Goal: Answer question/provide support: Share knowledge or assist other users

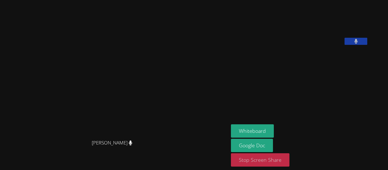
click at [264, 164] on button "Stop Screen Share" at bounding box center [260, 159] width 58 height 13
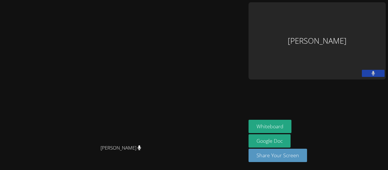
click at [334, 41] on div "[PERSON_NAME]" at bounding box center [316, 40] width 137 height 77
click at [332, 30] on div "[PERSON_NAME]" at bounding box center [316, 40] width 137 height 77
click at [333, 34] on div "[PERSON_NAME]" at bounding box center [316, 40] width 137 height 77
click at [341, 18] on div "[PERSON_NAME]" at bounding box center [316, 40] width 137 height 77
click at [333, 107] on aside "[PERSON_NAME] Whiteboard Google Doc Share Your Screen" at bounding box center [317, 85] width 142 height 170
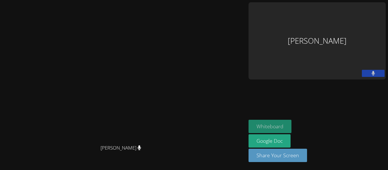
click at [291, 132] on button "Whiteboard" at bounding box center [269, 126] width 43 height 13
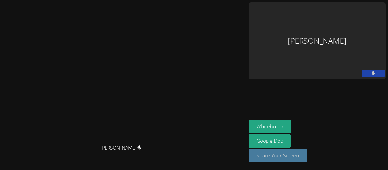
click at [286, 155] on button "Share Your Screen" at bounding box center [277, 155] width 58 height 13
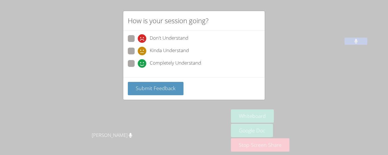
click at [127, 61] on div "Don't Understand Kinda Understand Completely Understand" at bounding box center [193, 54] width 141 height 47
click at [138, 68] on span at bounding box center [138, 68] width 0 height 0
click at [138, 62] on input "Completely Understand" at bounding box center [140, 62] width 5 height 5
radio input "true"
click at [138, 68] on span at bounding box center [138, 68] width 0 height 0
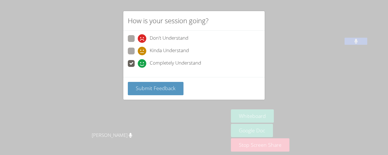
click at [138, 64] on input "Completely Understand" at bounding box center [140, 62] width 5 height 5
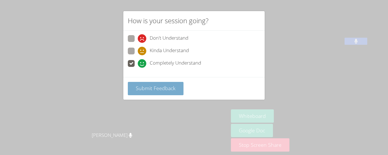
click at [141, 85] on span "Submit Feedback" at bounding box center [156, 88] width 40 height 7
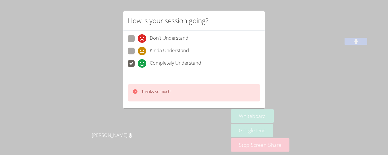
click at [295, 93] on div "How is your session going? Don't Understand Kinda Understand Completely Underst…" at bounding box center [194, 77] width 388 height 155
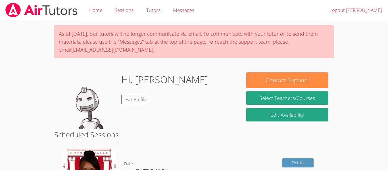
scroll to position [107, 0]
